Goal: Entertainment & Leisure: Consume media (video, audio)

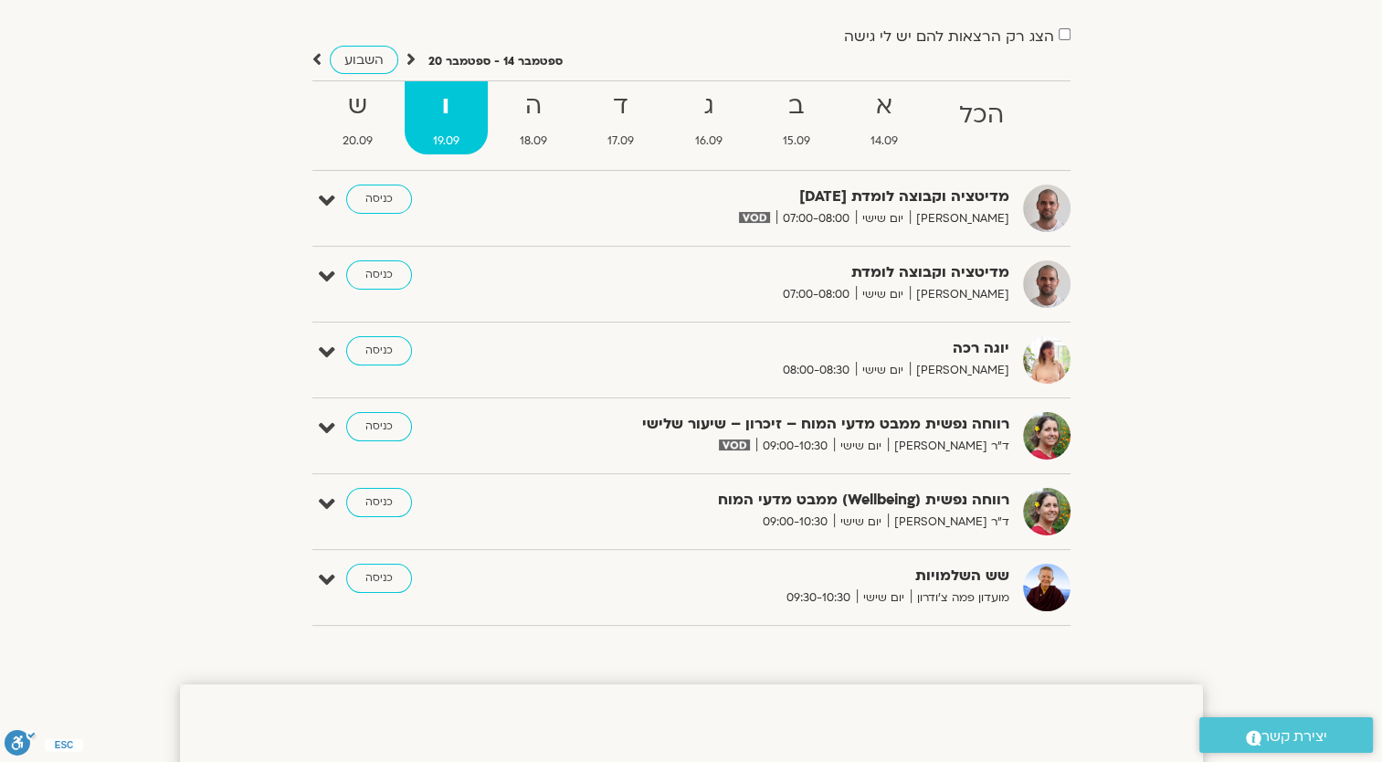
scroll to position [91, 0]
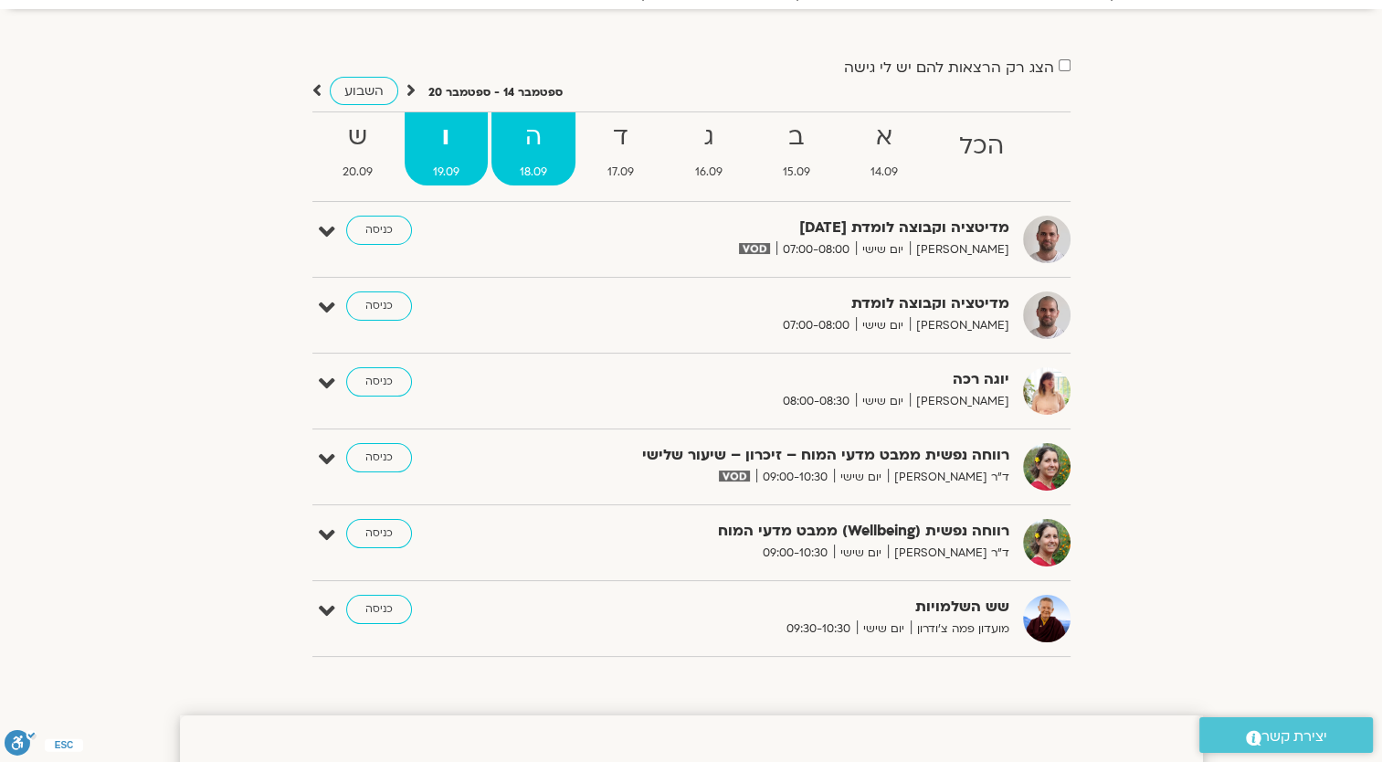
click at [563, 145] on strong "ה" at bounding box center [533, 137] width 84 height 41
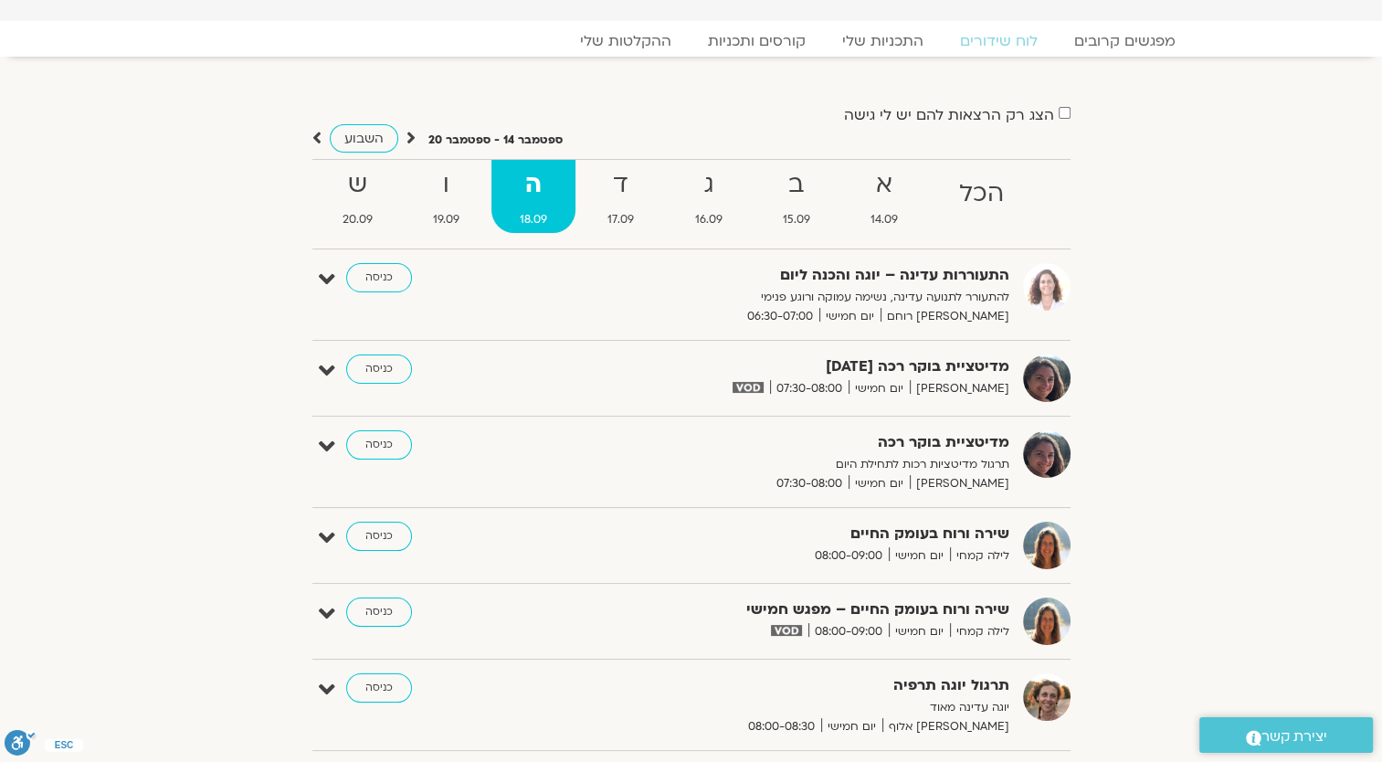
scroll to position [0, 0]
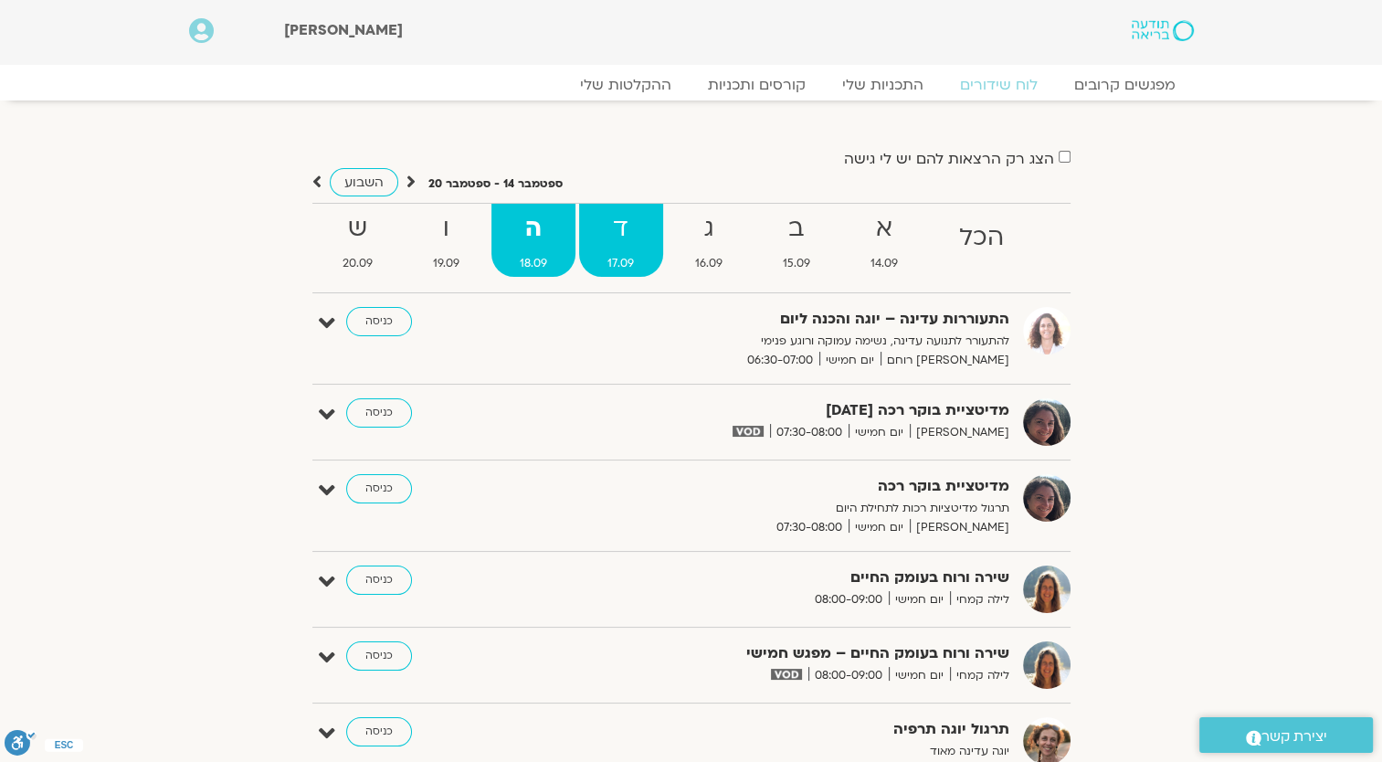
click at [636, 255] on span "17.09" at bounding box center [620, 263] width 83 height 19
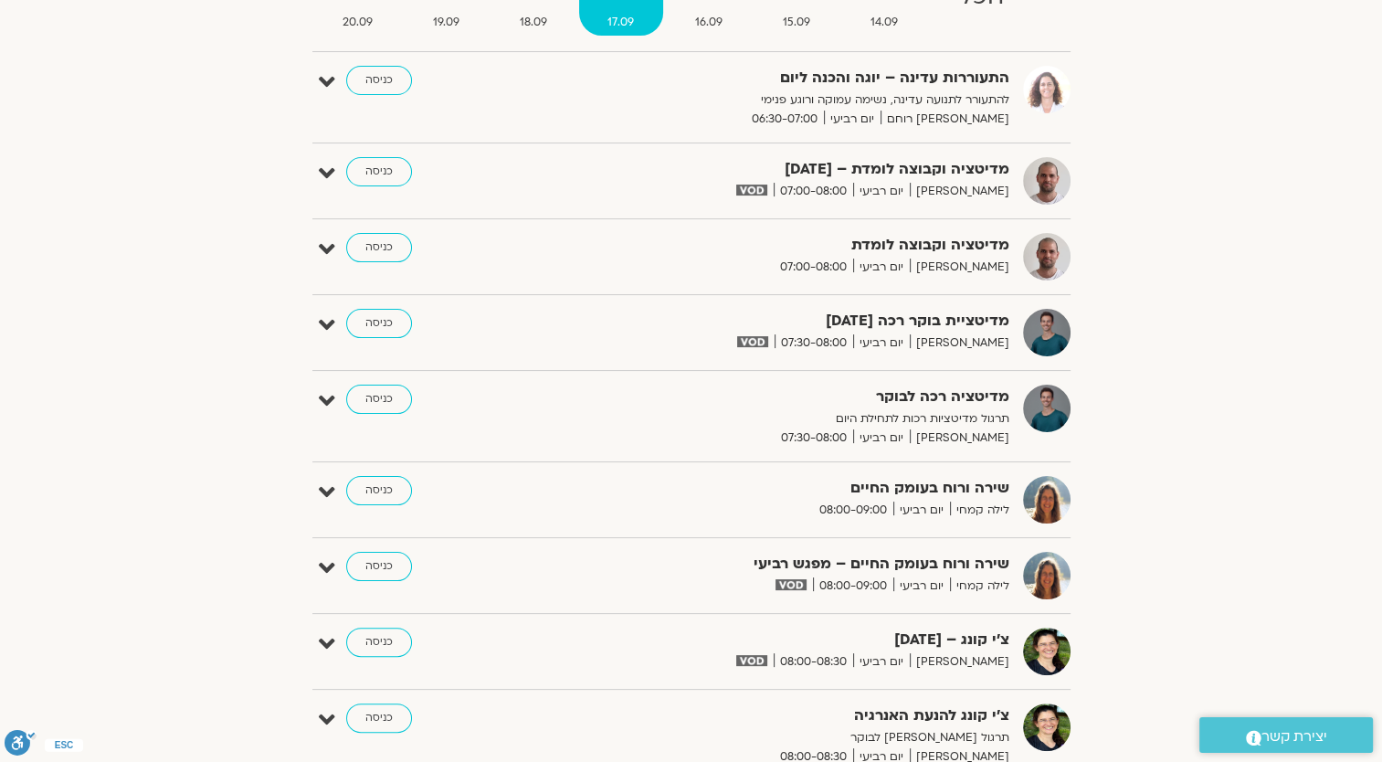
scroll to position [91, 0]
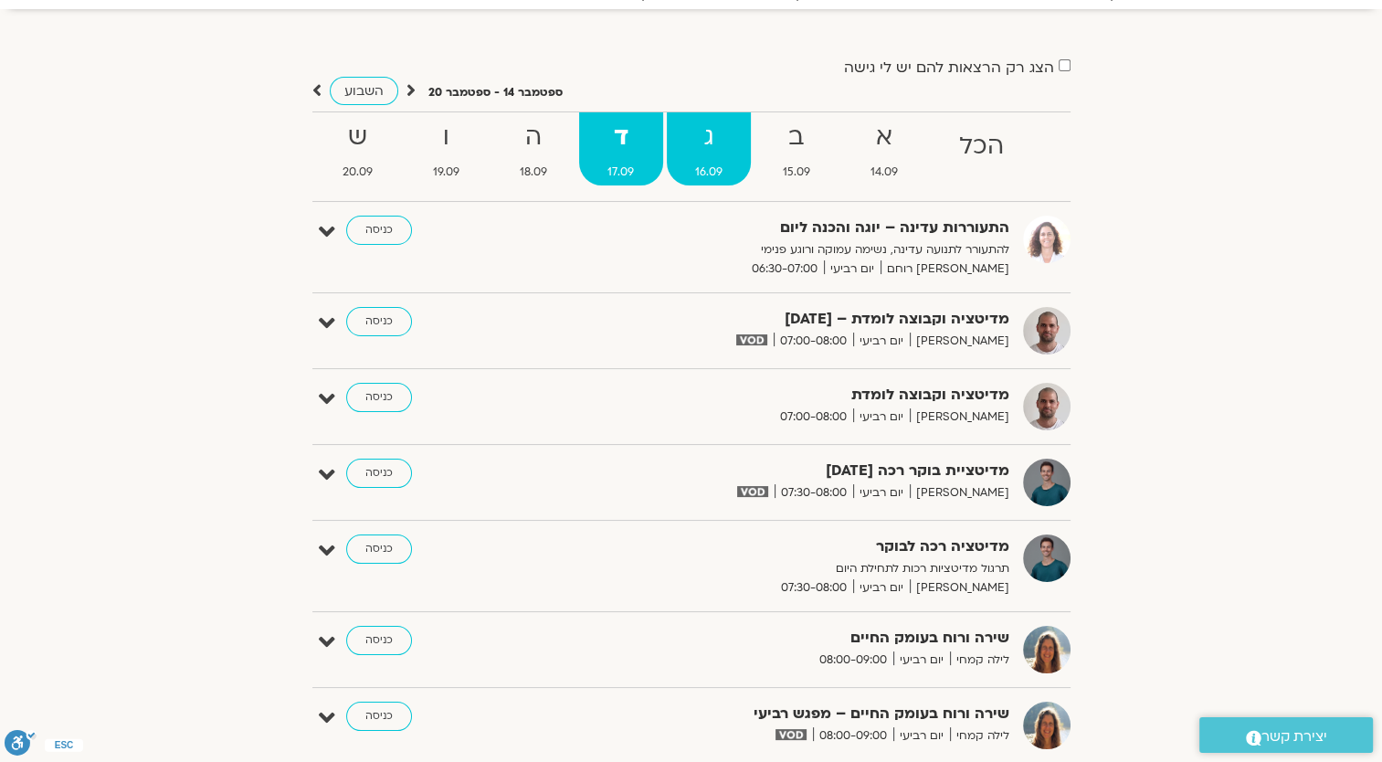
click at [709, 142] on strong "ג" at bounding box center [709, 137] width 84 height 41
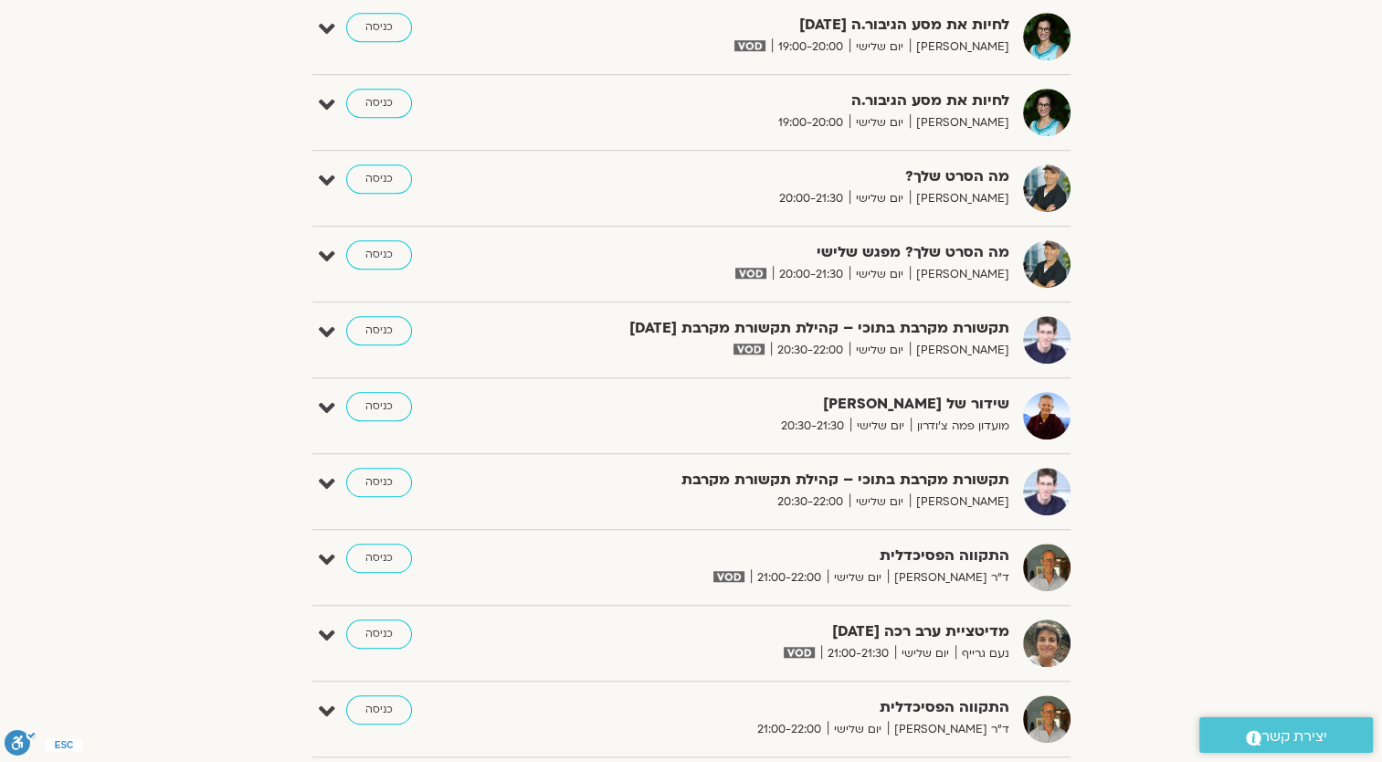
scroll to position [1553, 0]
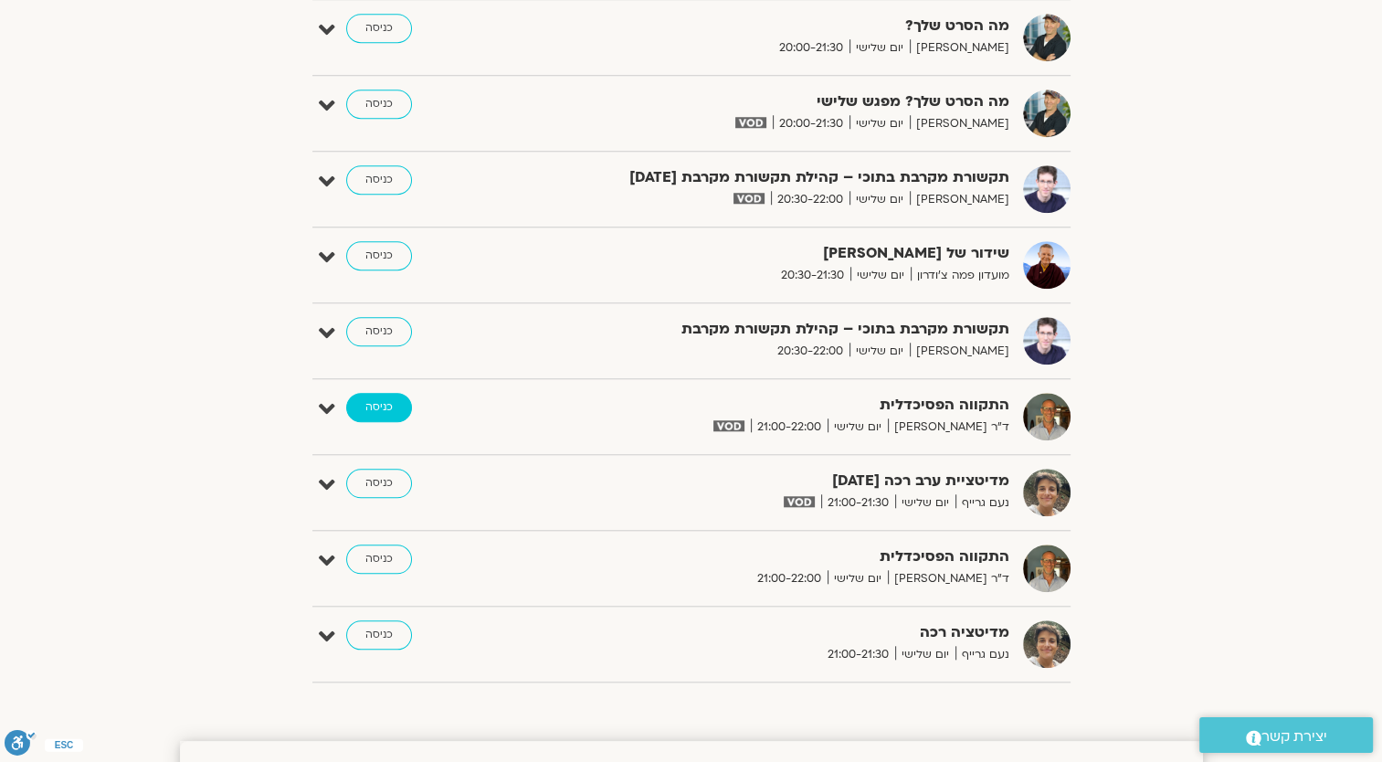
click at [376, 393] on link "כניסה" at bounding box center [379, 407] width 66 height 29
